Goal: Feedback & Contribution: Submit feedback/report problem

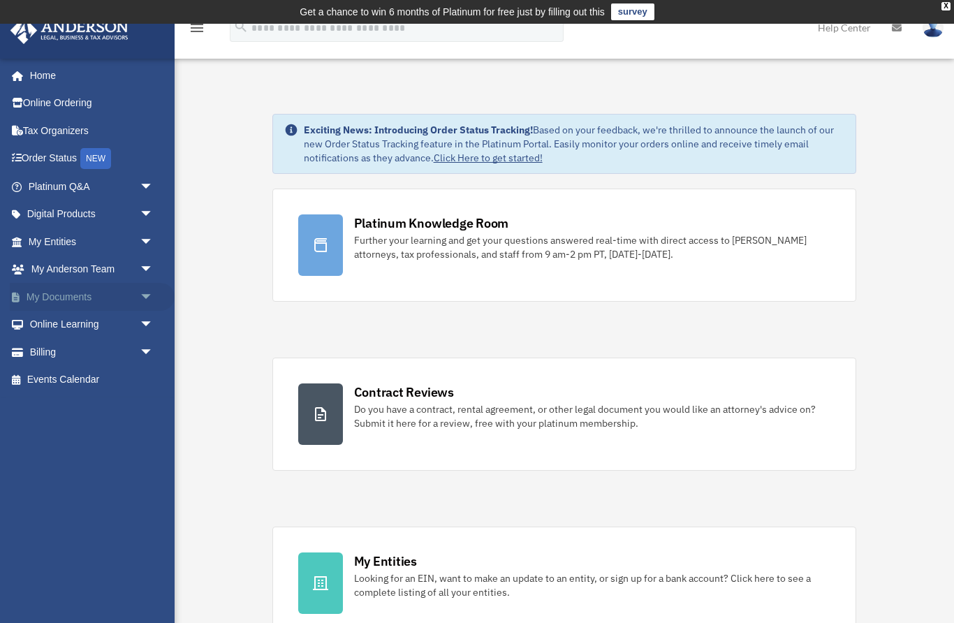
click at [140, 297] on span "arrow_drop_down" at bounding box center [154, 297] width 28 height 29
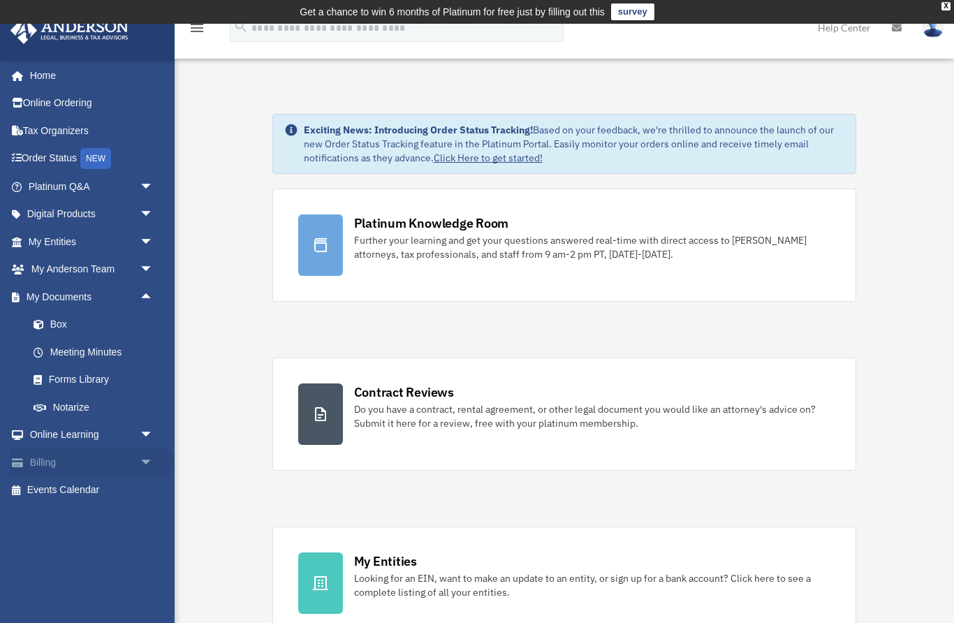
click at [144, 455] on span "arrow_drop_down" at bounding box center [154, 462] width 28 height 29
click at [69, 518] on link "Past Invoices" at bounding box center [97, 518] width 155 height 28
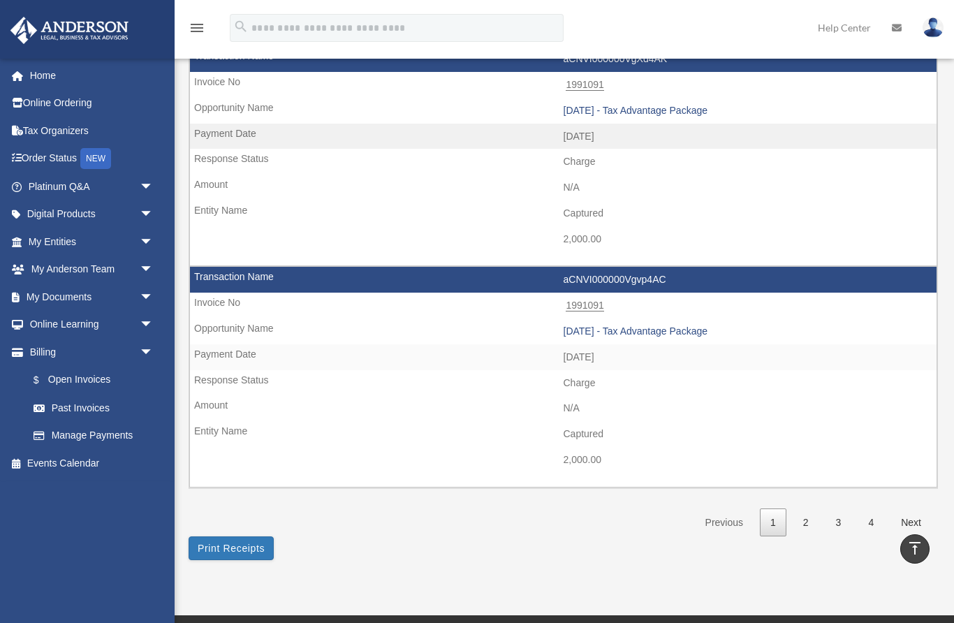
scroll to position [1999, 0]
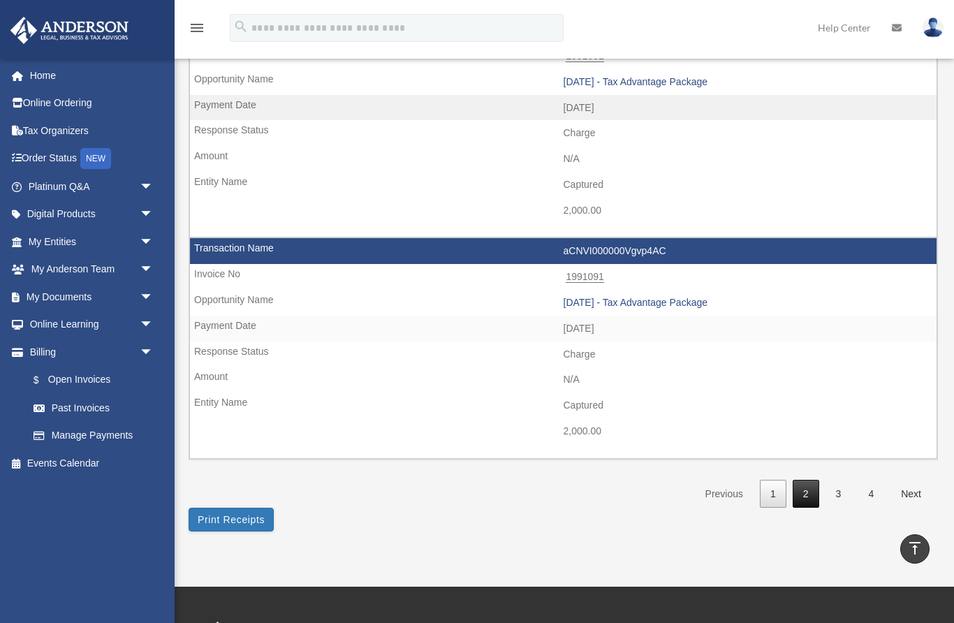
click at [812, 480] on link "2" at bounding box center [805, 494] width 27 height 29
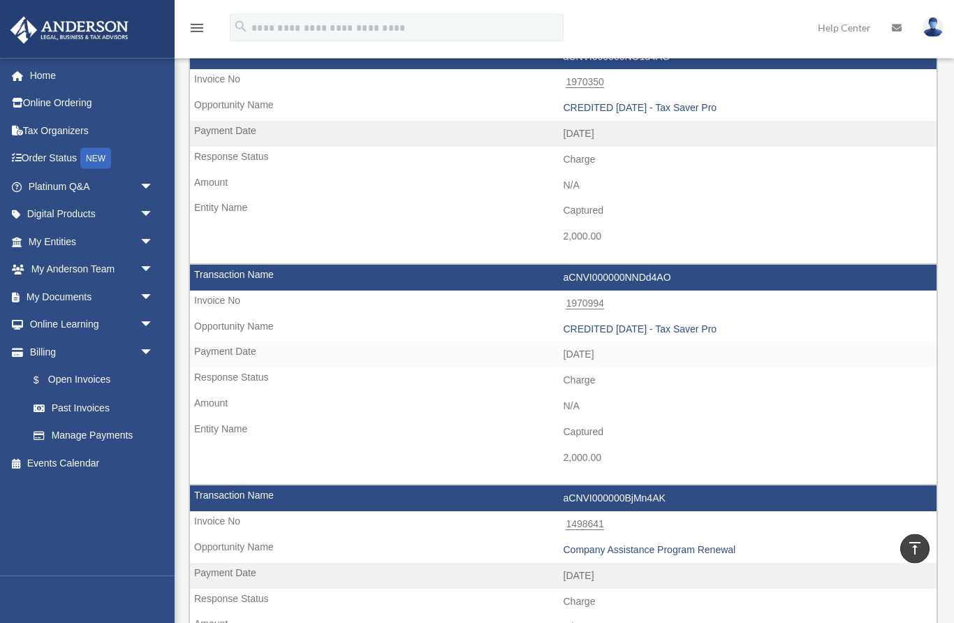
scroll to position [1519, 0]
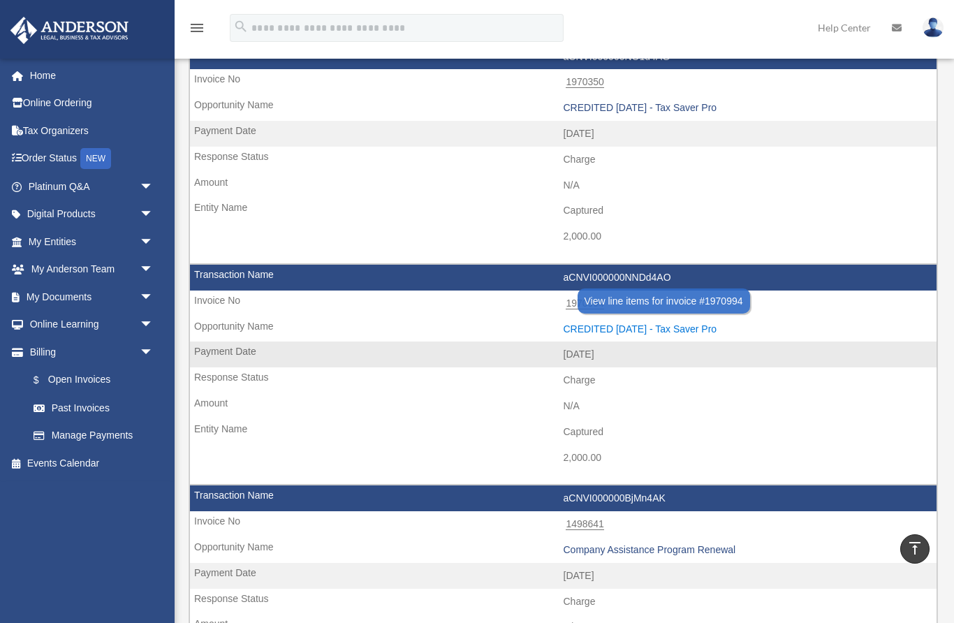
click at [652, 323] on div "CREDITED 2024.03.08 - Tax Saver Pro" at bounding box center [746, 329] width 367 height 12
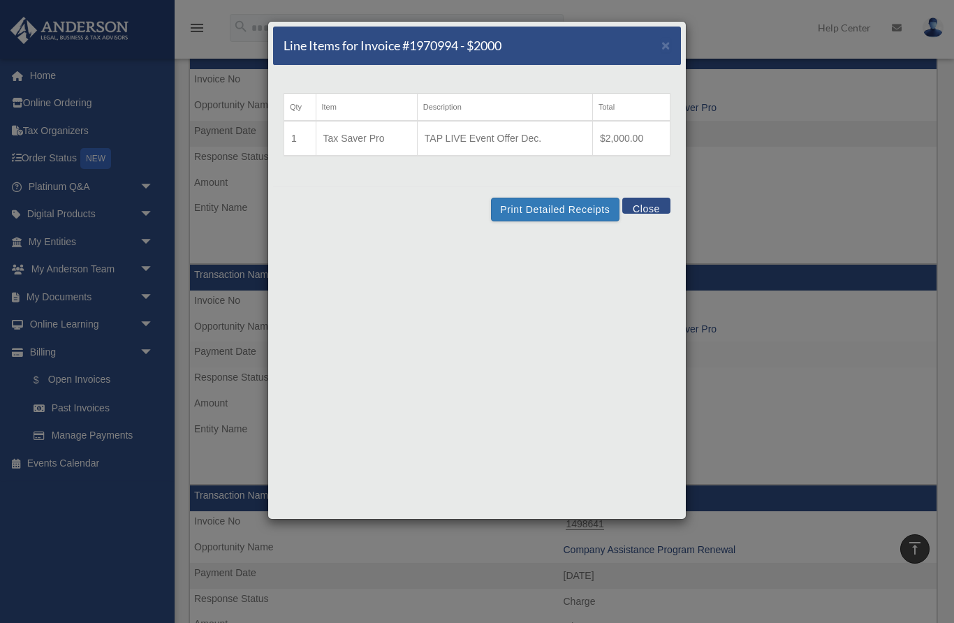
click at [650, 201] on button "Close" at bounding box center [646, 206] width 48 height 16
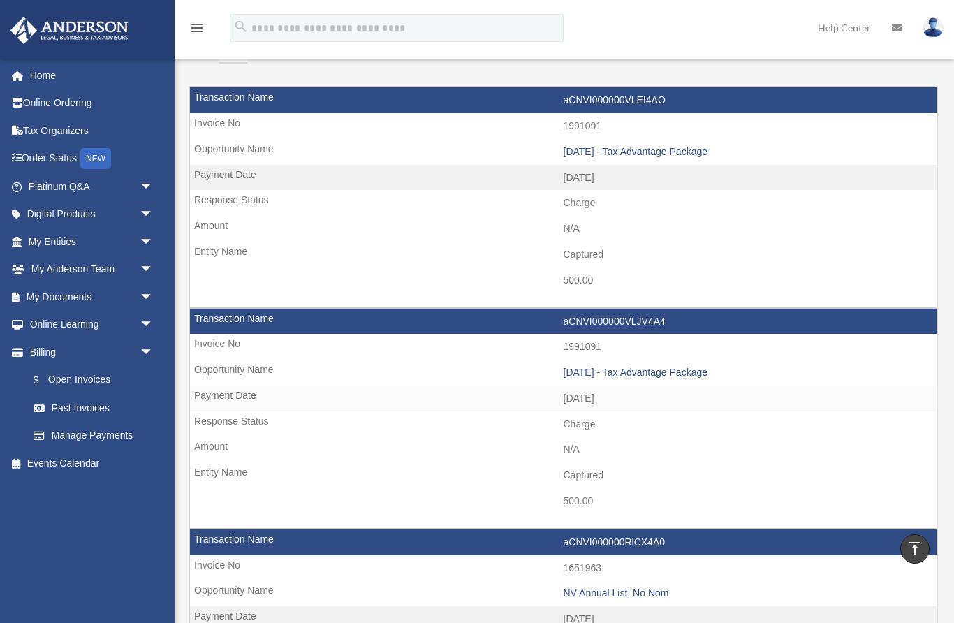
scroll to position [96, 0]
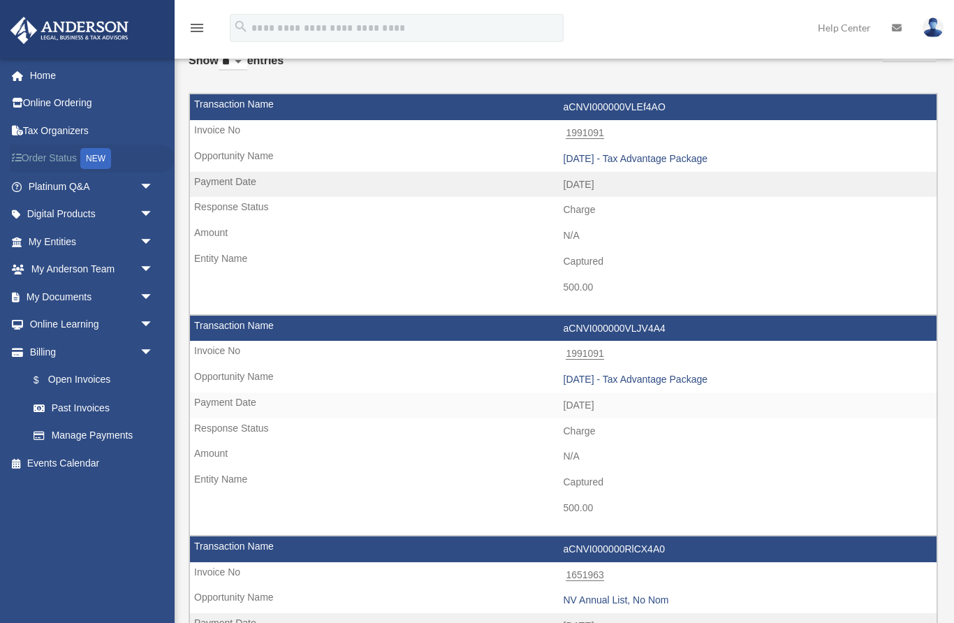
click at [50, 162] on link "Order Status NEW" at bounding box center [92, 159] width 165 height 29
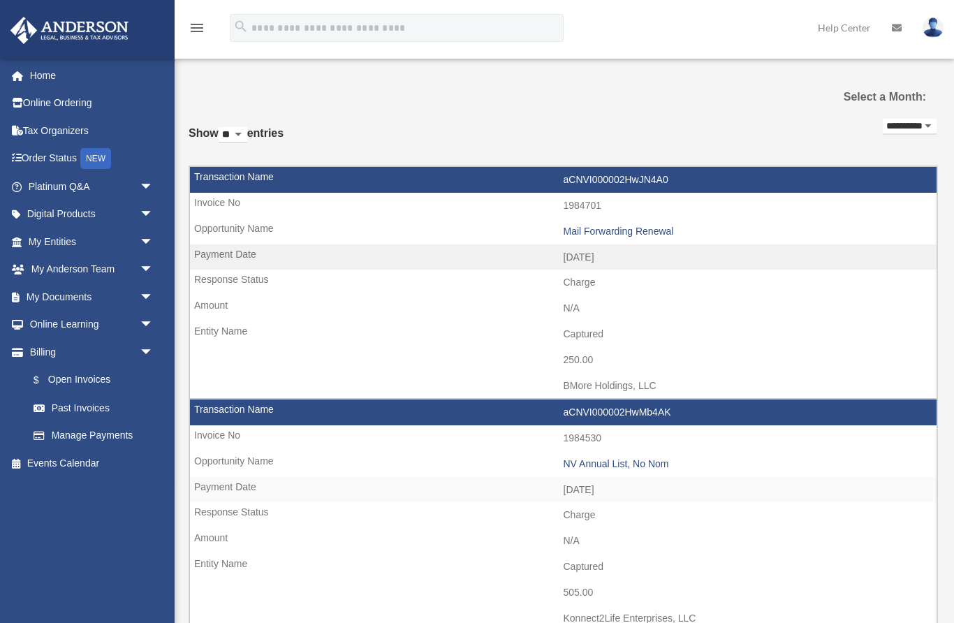
scroll to position [96, 0]
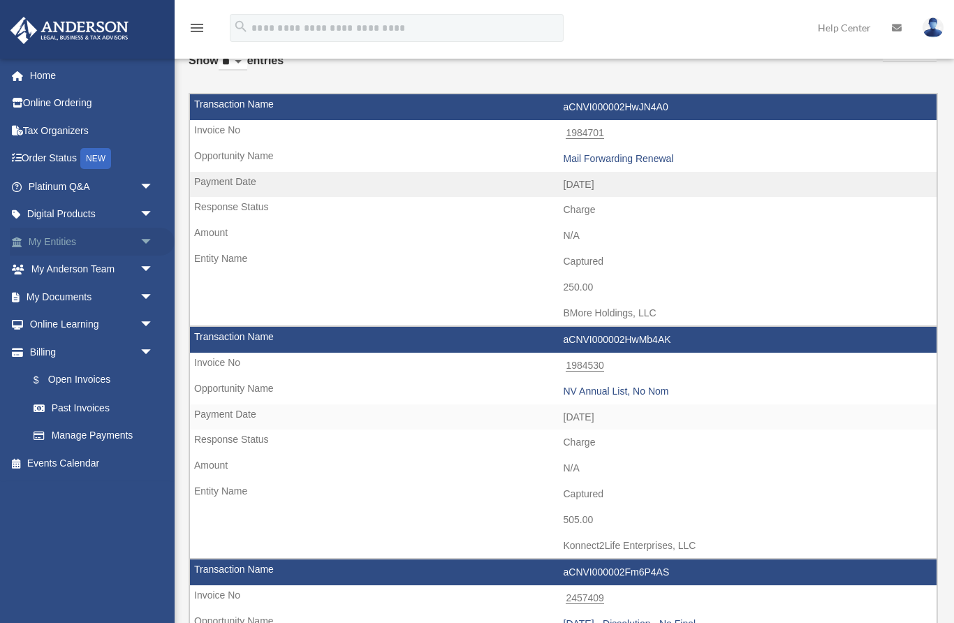
click at [144, 239] on span "arrow_drop_down" at bounding box center [154, 242] width 28 height 29
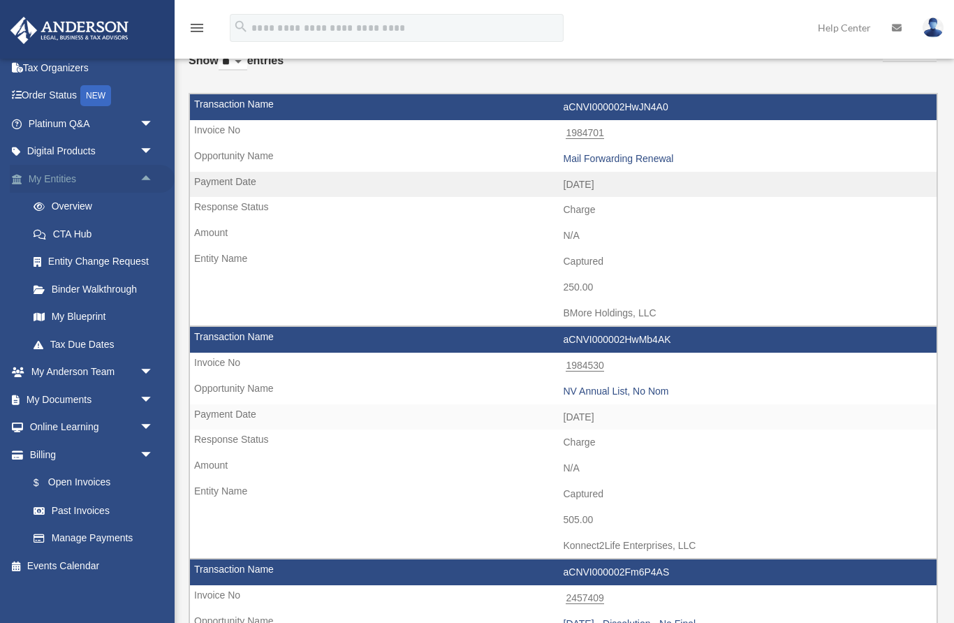
scroll to position [62, 0]
click at [72, 343] on link "Tax Due Dates" at bounding box center [97, 345] width 155 height 28
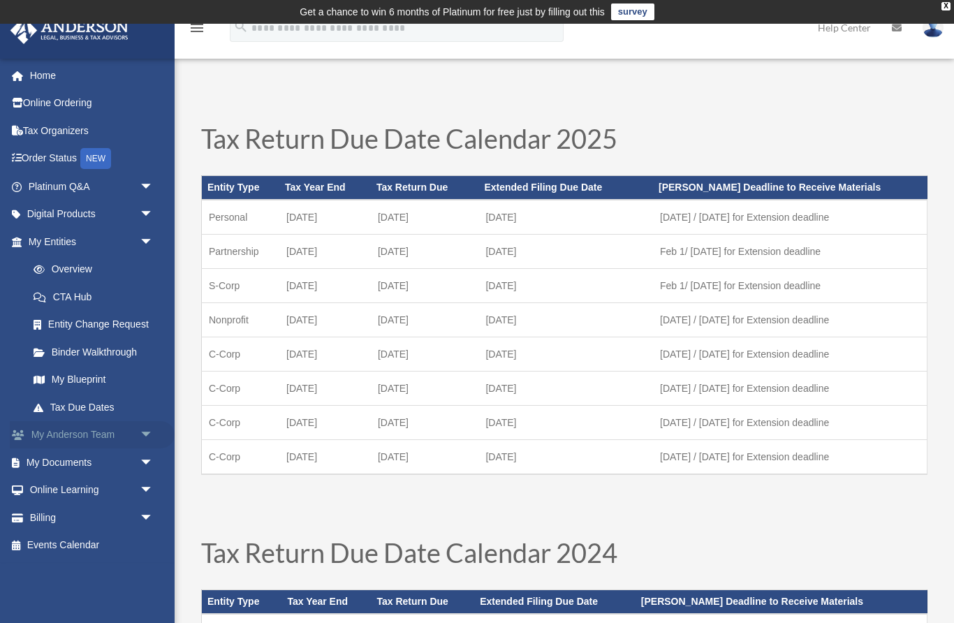
click at [141, 436] on span "arrow_drop_down" at bounding box center [154, 435] width 28 height 29
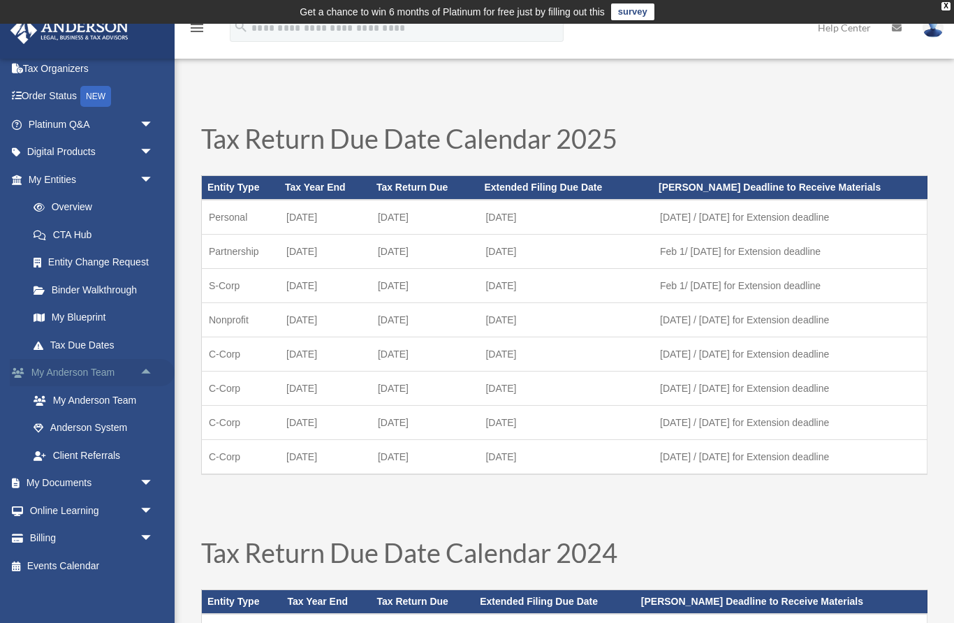
scroll to position [61, 0]
click at [147, 539] on span "arrow_drop_down" at bounding box center [154, 539] width 28 height 29
click at [80, 561] on link "$ Open Invoices" at bounding box center [97, 566] width 155 height 29
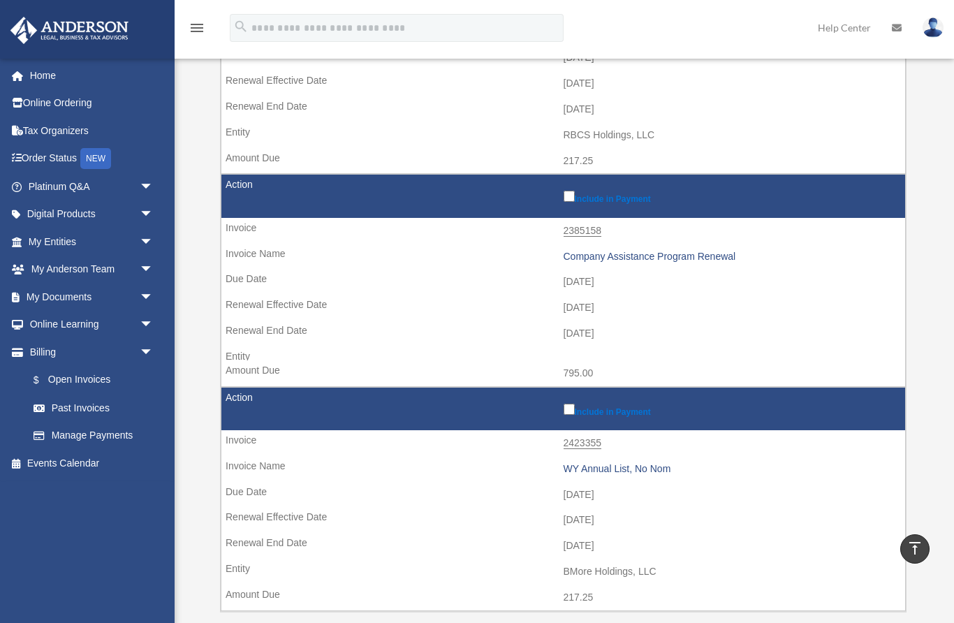
scroll to position [316, 0]
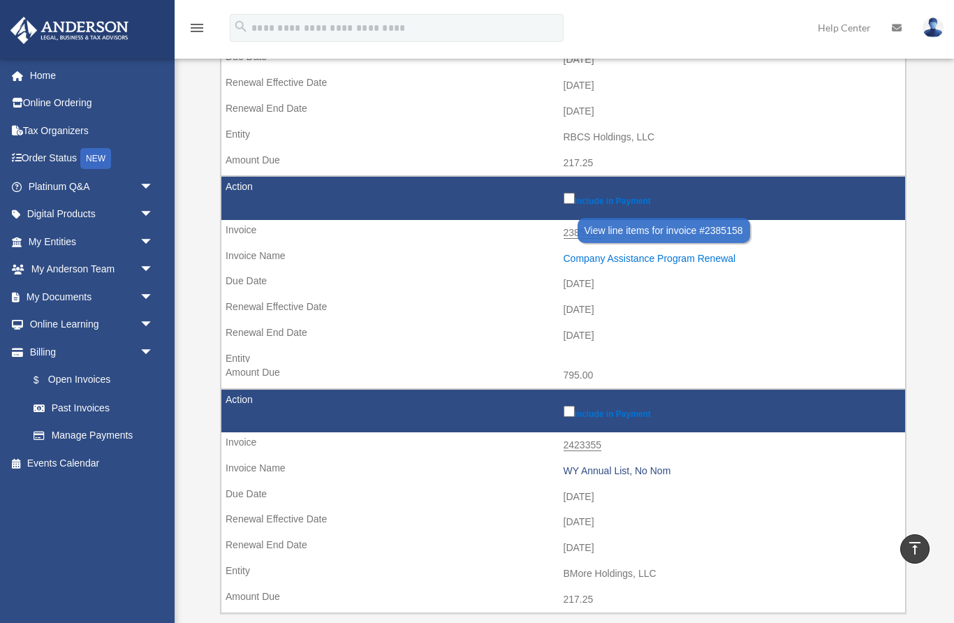
click at [648, 253] on div "Company Assistance Program Renewal" at bounding box center [730, 259] width 335 height 12
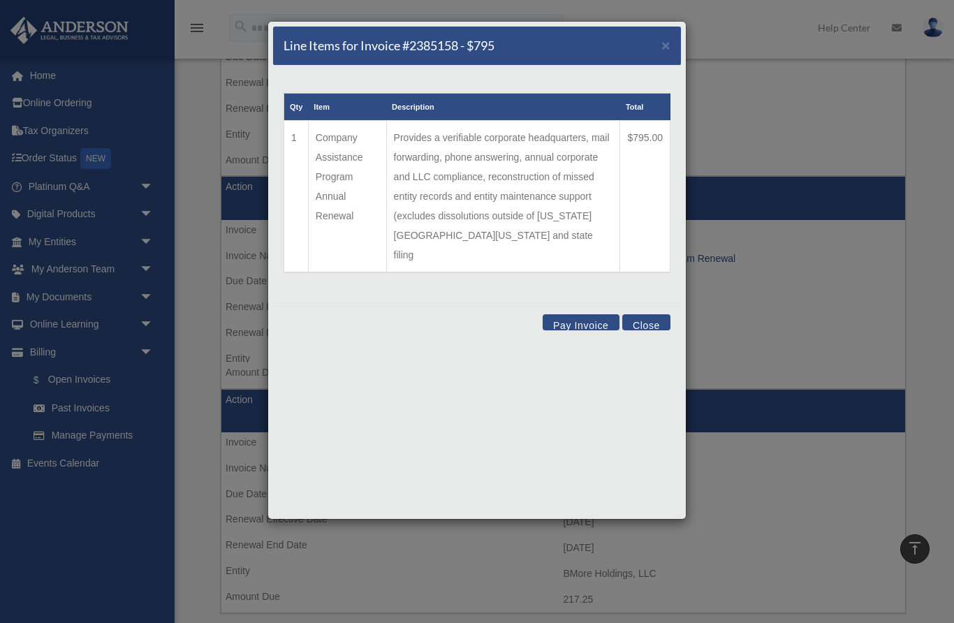
click at [640, 314] on button "Close" at bounding box center [646, 322] width 48 height 16
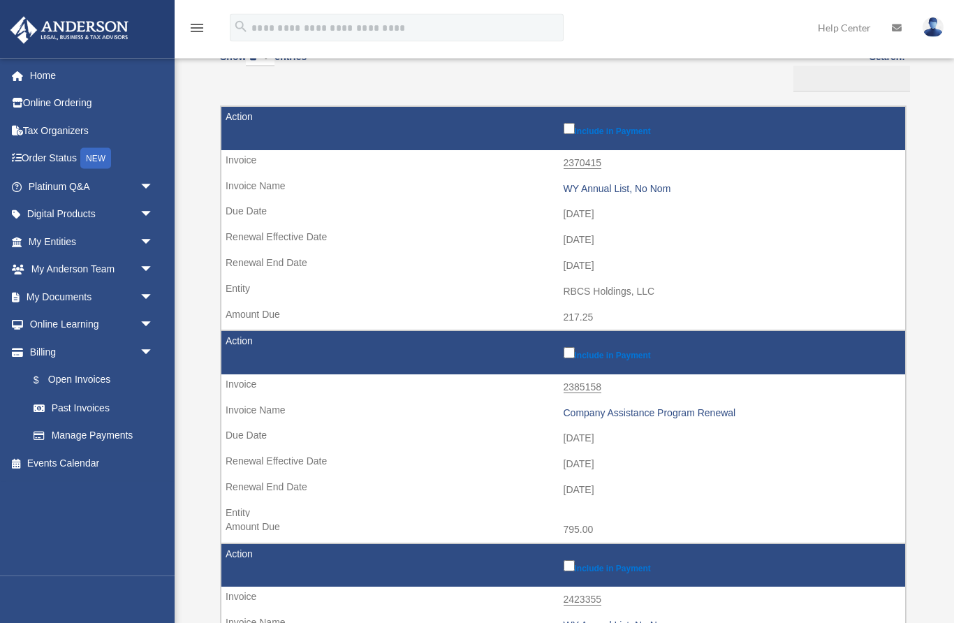
scroll to position [163, 0]
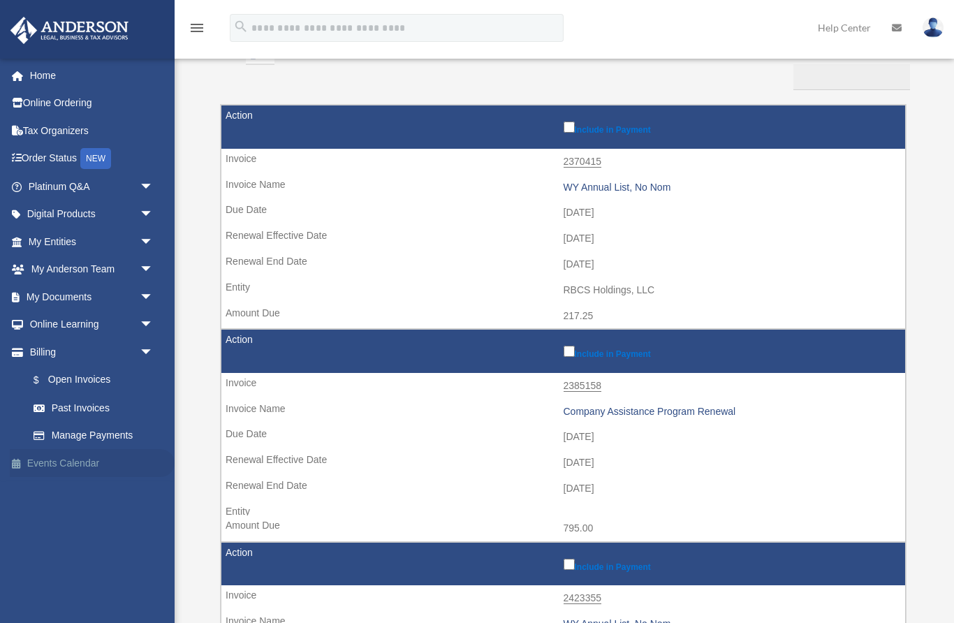
click at [62, 463] on link "Events Calendar" at bounding box center [92, 463] width 165 height 28
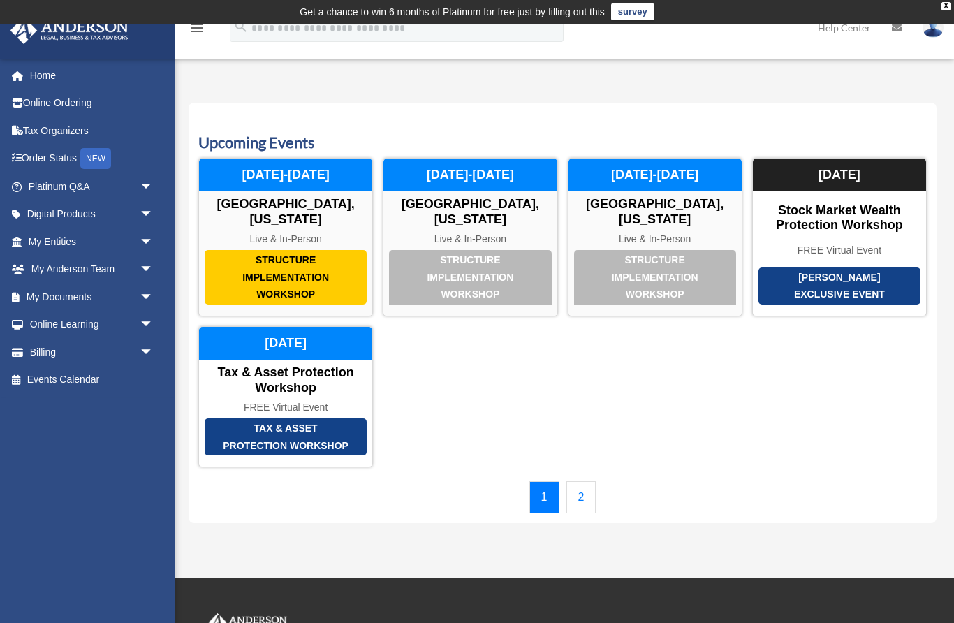
click at [578, 488] on link "2" at bounding box center [581, 497] width 30 height 32
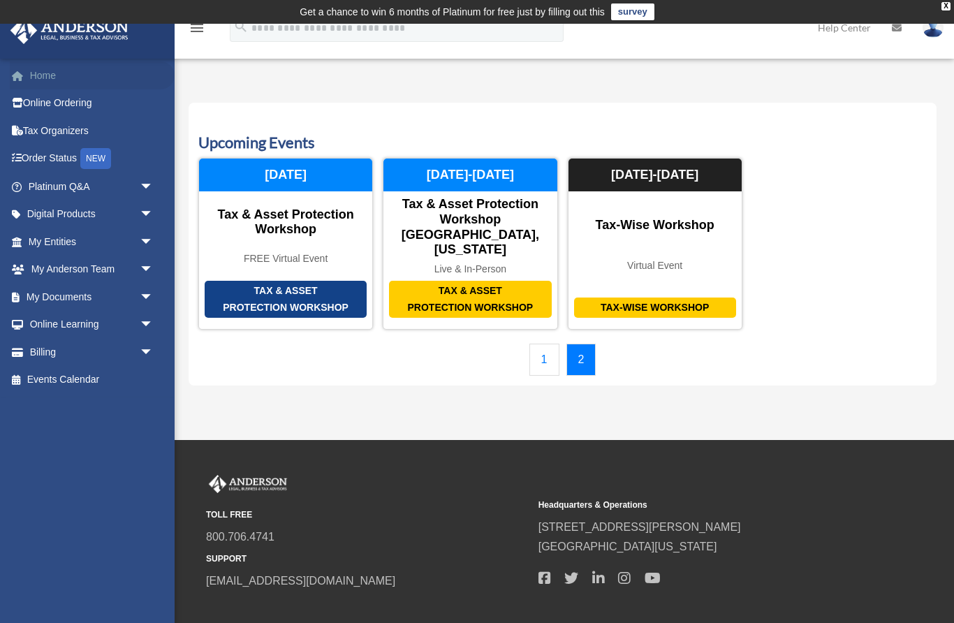
click at [43, 85] on link "Home" at bounding box center [92, 75] width 165 height 28
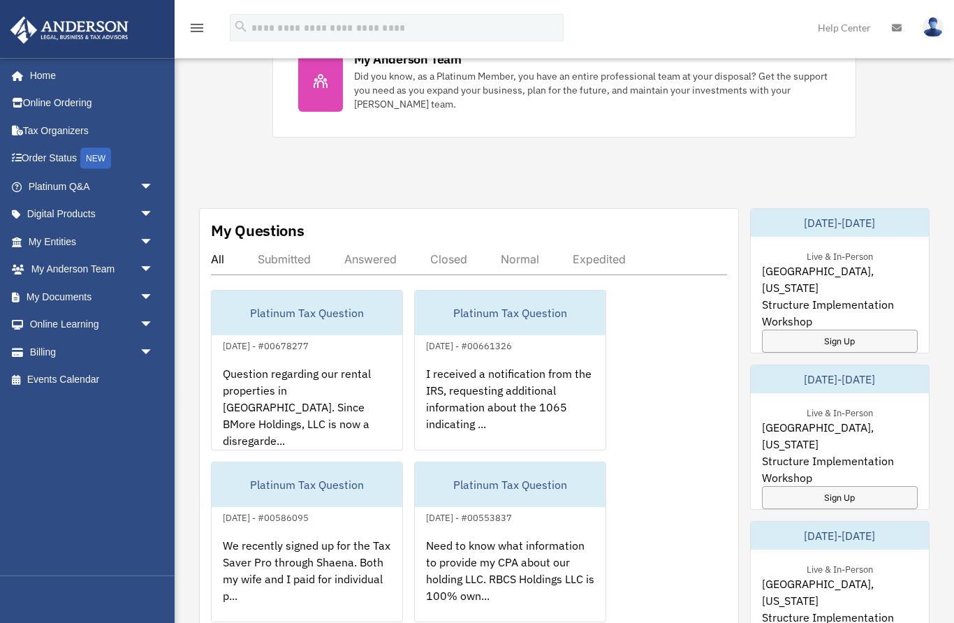
scroll to position [671, 0]
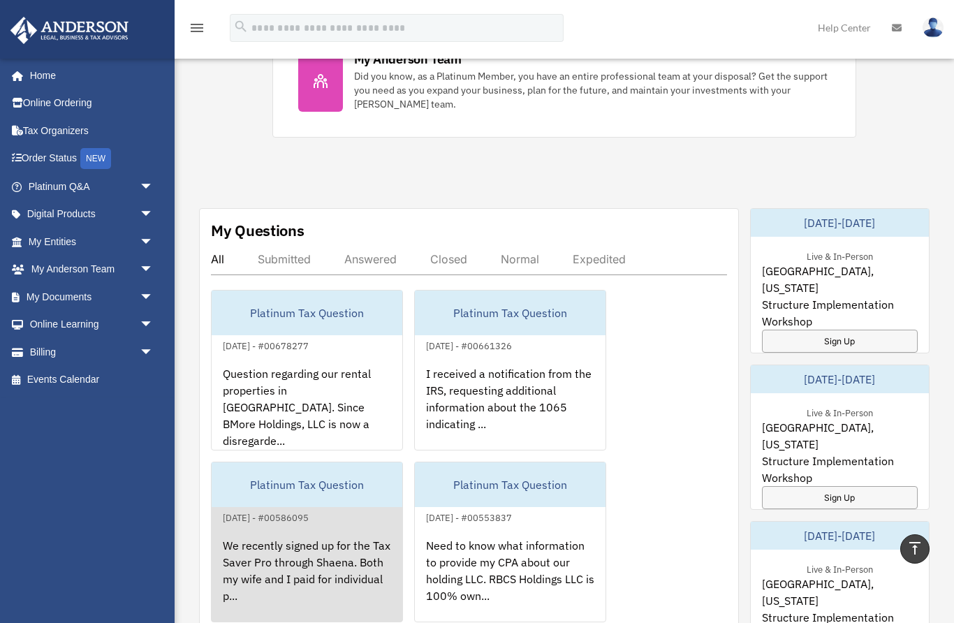
click at [244, 588] on div "We recently signed up for the Tax Saver Pro through Shaena. Both my wife and I …" at bounding box center [307, 580] width 191 height 109
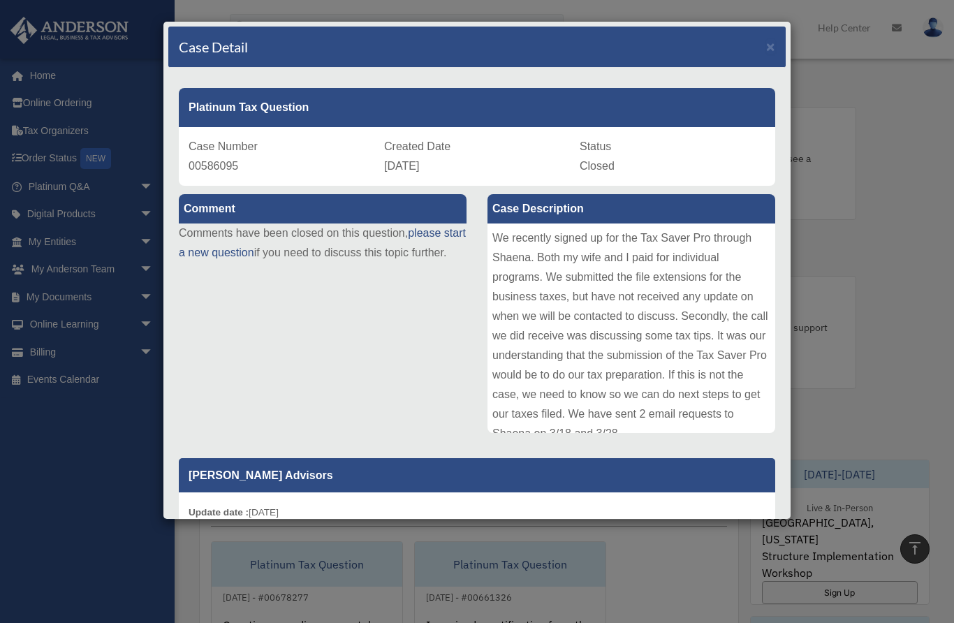
scroll to position [0, 0]
click at [774, 50] on span "×" at bounding box center [770, 46] width 9 height 16
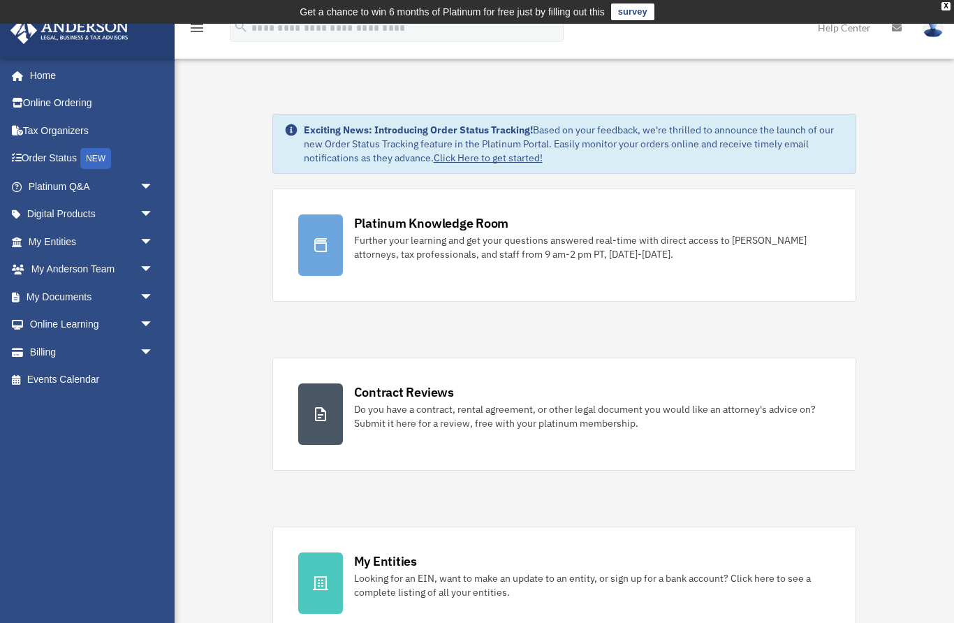
click at [630, 17] on link "survey" at bounding box center [632, 11] width 43 height 17
click at [631, 9] on link "survey" at bounding box center [632, 11] width 43 height 17
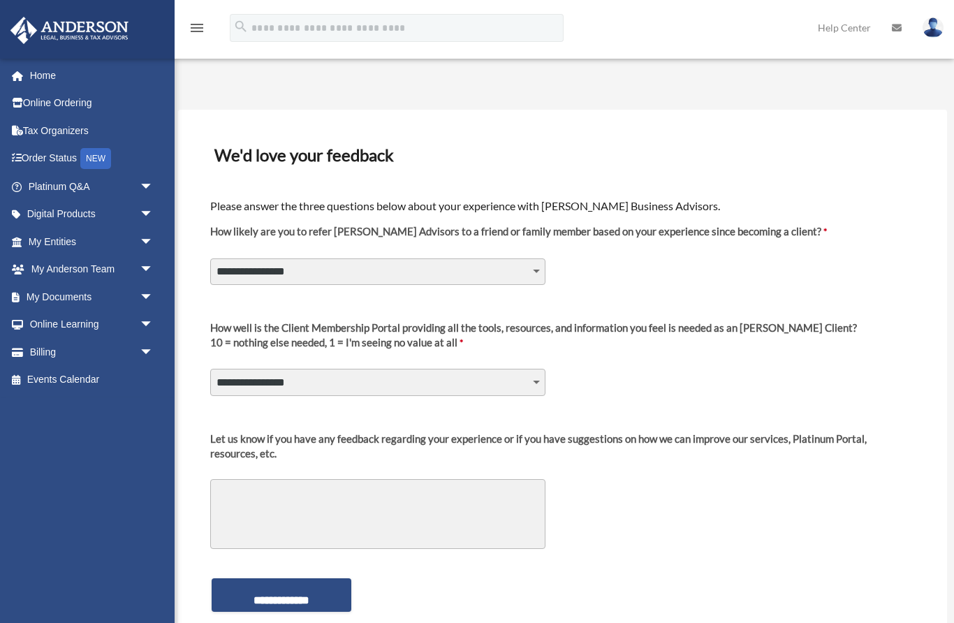
click at [503, 262] on select "**********" at bounding box center [377, 271] width 335 height 27
select select "********"
click at [500, 381] on select "**********" at bounding box center [377, 382] width 335 height 27
select select "********"
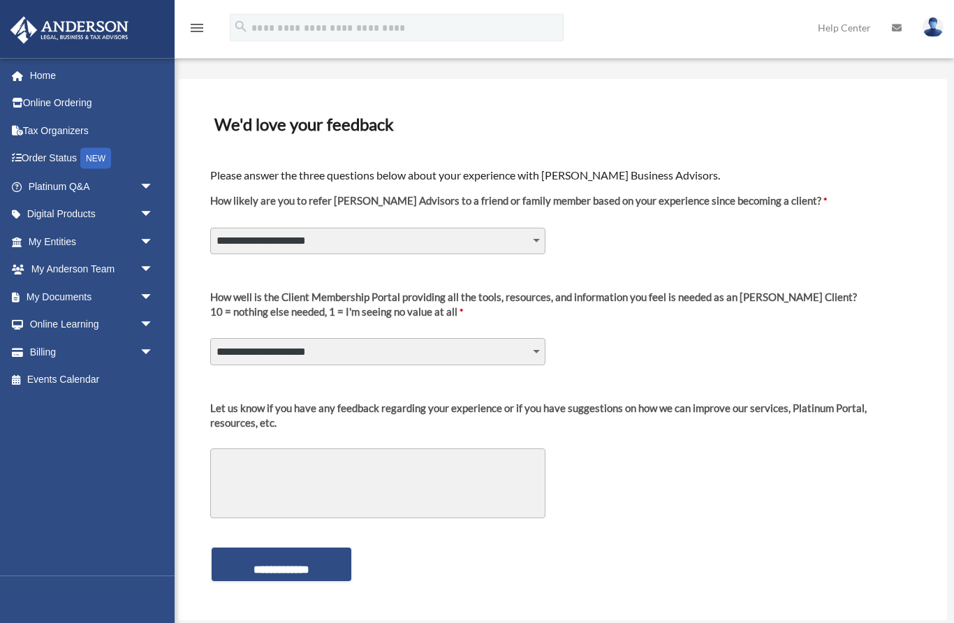
scroll to position [31, 0]
click at [523, 492] on textarea "Let us know if you have any feedback regarding your experience or if you have s…" at bounding box center [377, 483] width 335 height 70
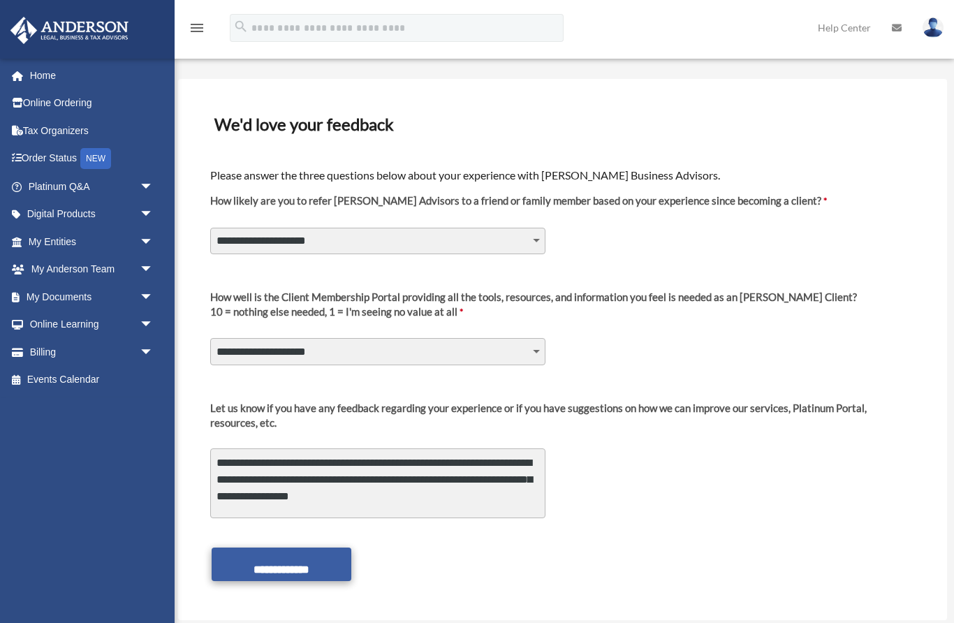
type textarea "**********"
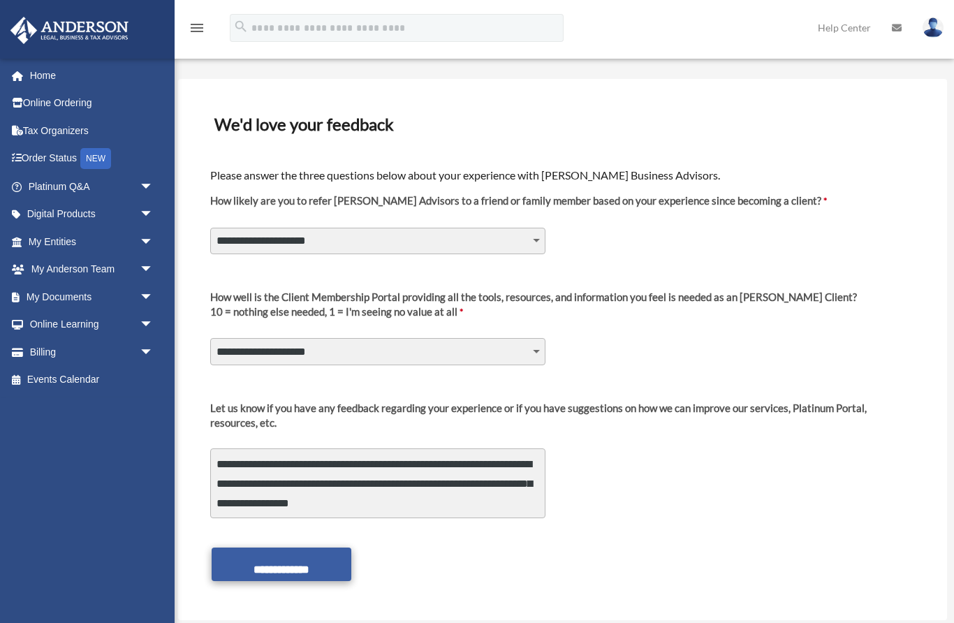
click at [318, 558] on input "**********" at bounding box center [282, 564] width 140 height 34
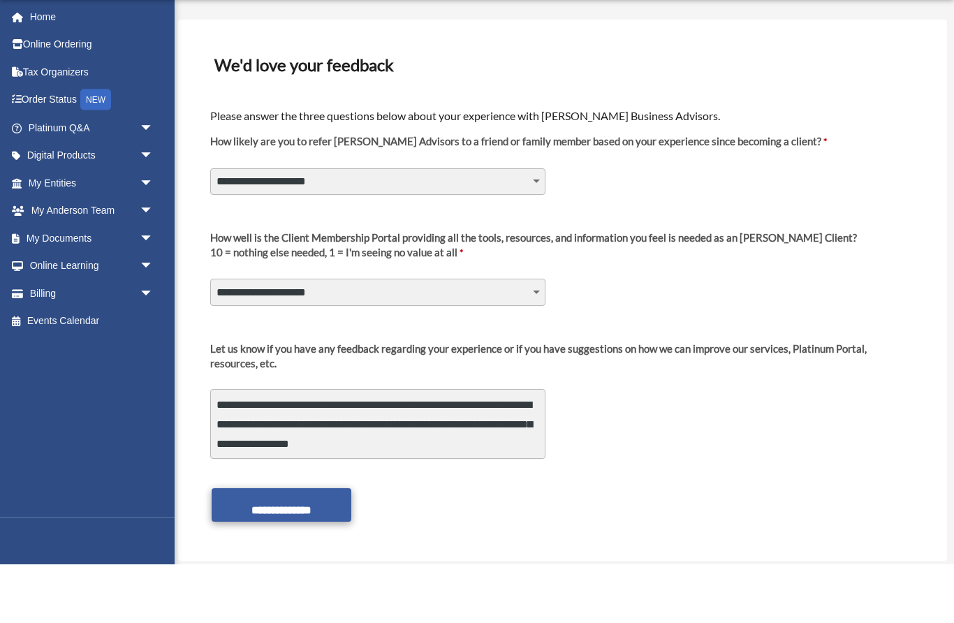
scroll to position [90, 0]
